Goal: Navigation & Orientation: Find specific page/section

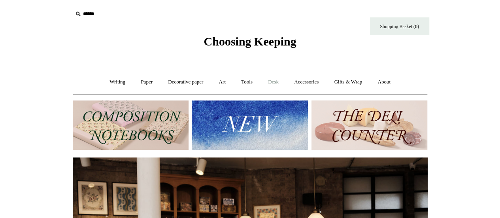
click at [277, 80] on link "Desk +" at bounding box center [273, 81] width 25 height 21
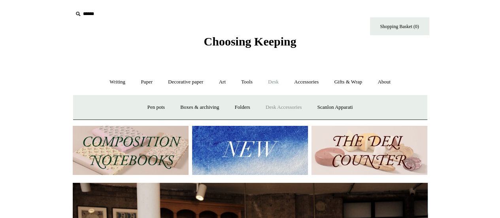
click at [292, 107] on link "Desk Accessories" at bounding box center [283, 107] width 50 height 21
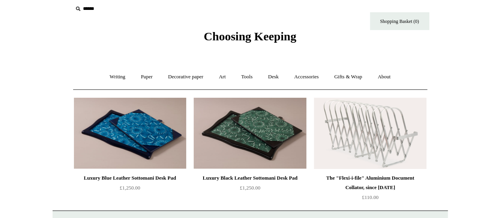
scroll to position [2, 0]
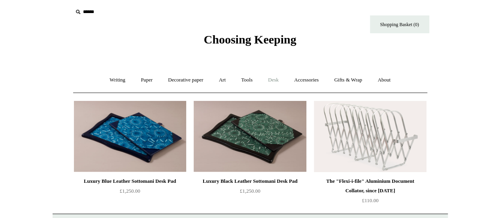
click at [278, 79] on link "Desk +" at bounding box center [273, 80] width 25 height 21
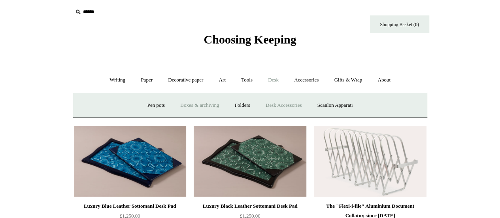
click at [190, 110] on link "Boxes & archiving" at bounding box center [199, 105] width 53 height 21
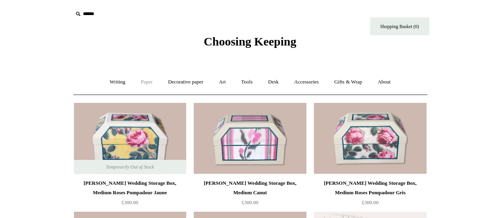
click at [143, 86] on link "Paper +" at bounding box center [146, 81] width 26 height 21
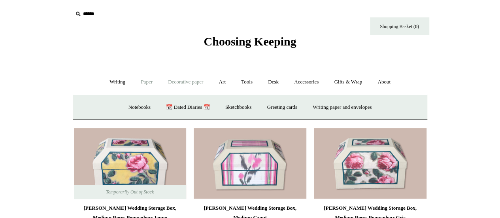
click at [195, 83] on link "Decorative paper +" at bounding box center [185, 81] width 49 height 21
click at [123, 106] on link "All" at bounding box center [129, 107] width 21 height 21
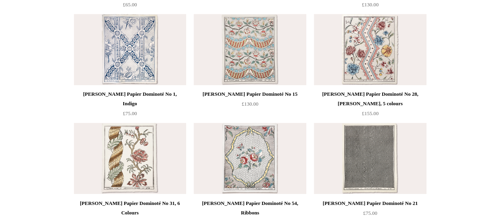
scroll to position [671, 0]
